Goal: Task Accomplishment & Management: Manage account settings

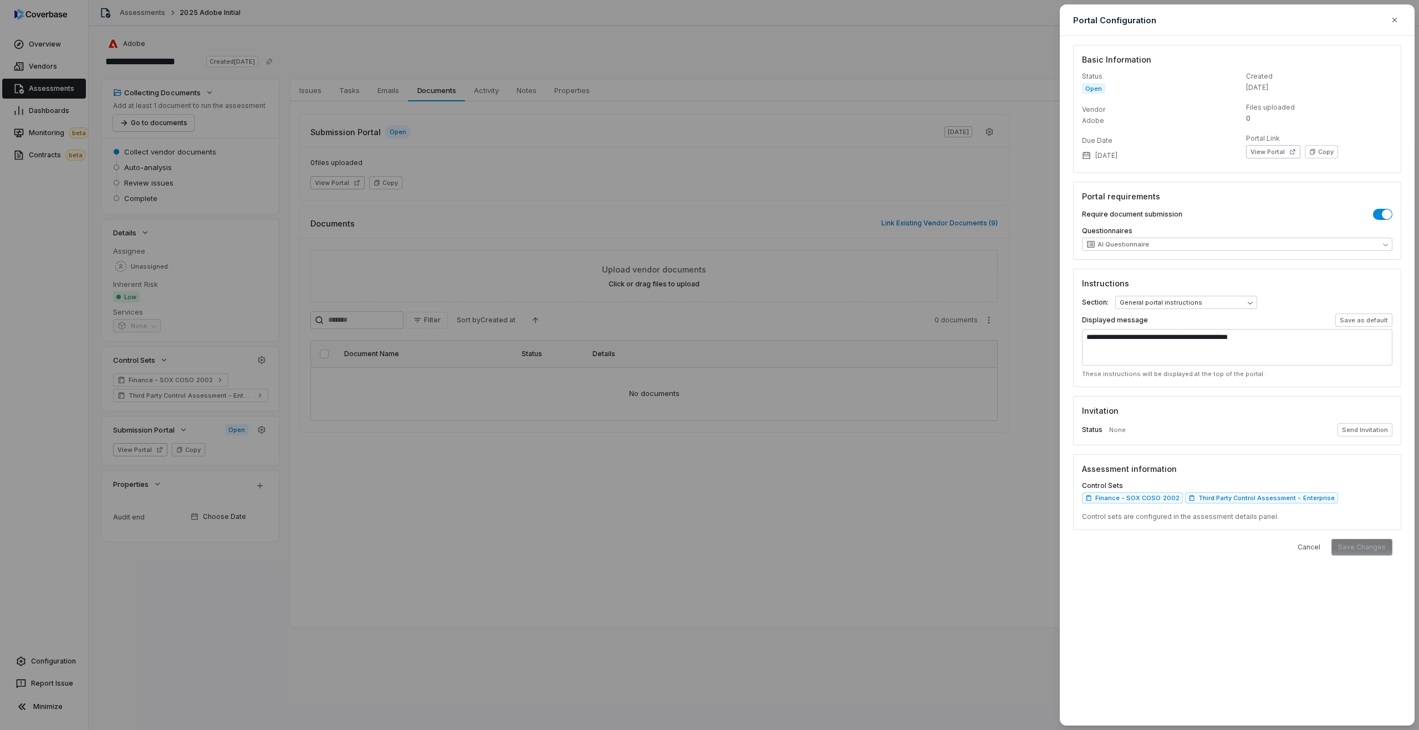
click at [37, 653] on div "**********" at bounding box center [709, 365] width 1419 height 730
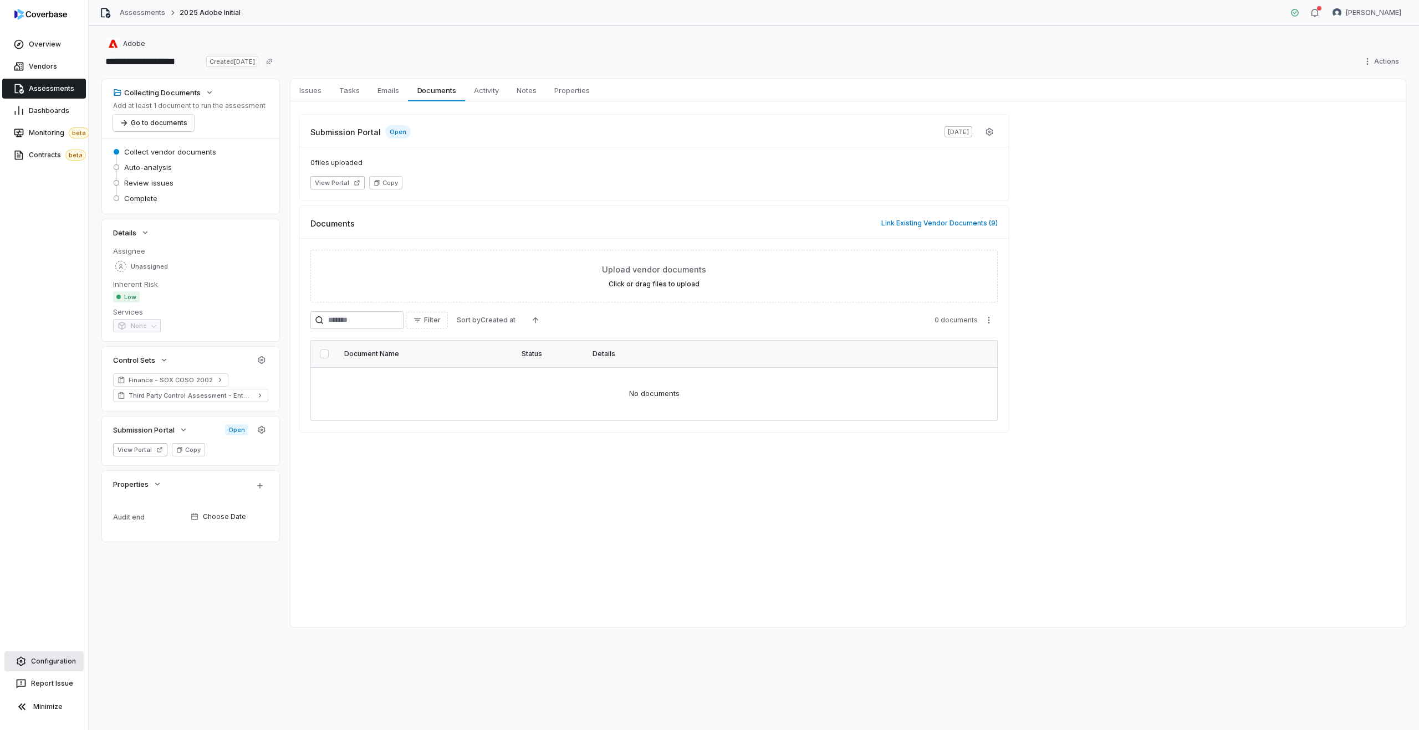
click at [48, 665] on span "Configuration" at bounding box center [53, 661] width 45 height 9
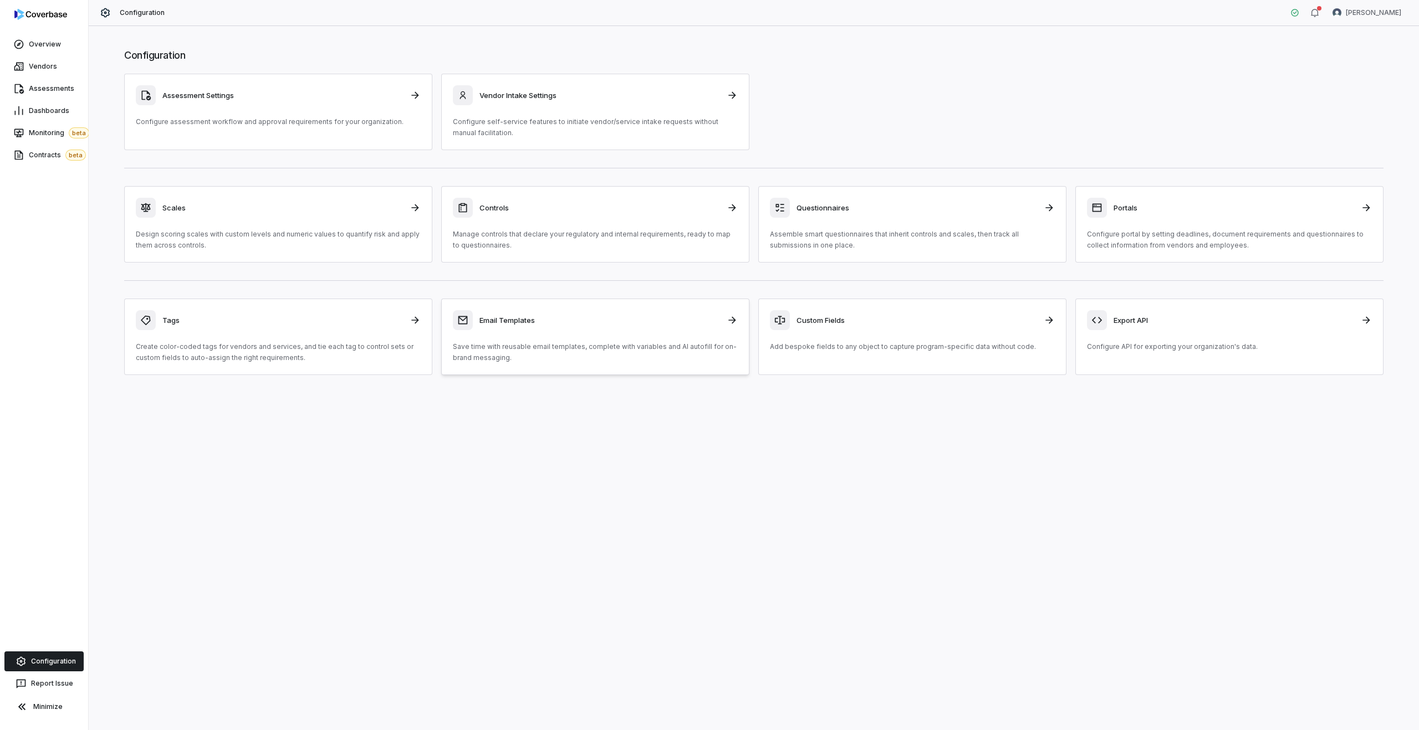
click at [582, 324] on h3 "Email Templates" at bounding box center [599, 320] width 241 height 10
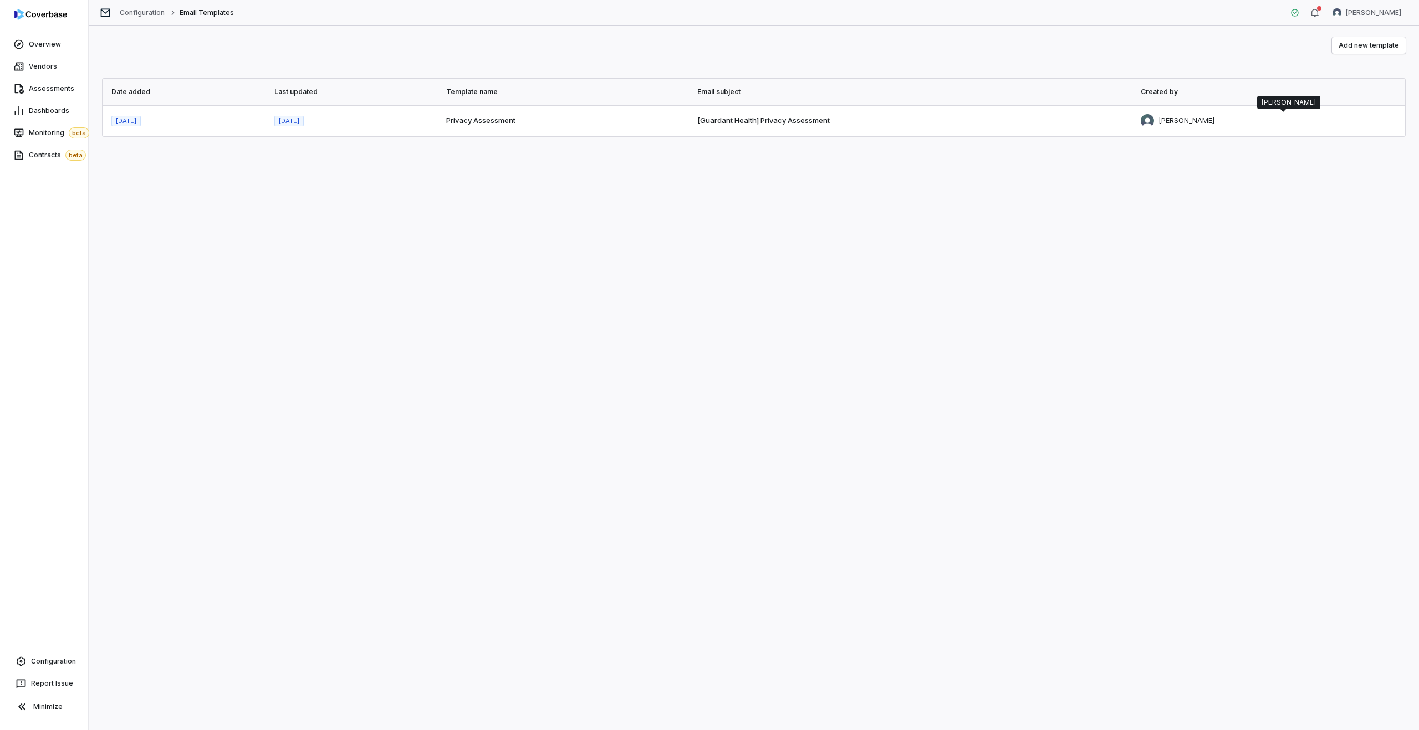
click at [1196, 119] on span "Zi Chong Kao" at bounding box center [1186, 120] width 56 height 11
